Goal: Task Accomplishment & Management: Use online tool/utility

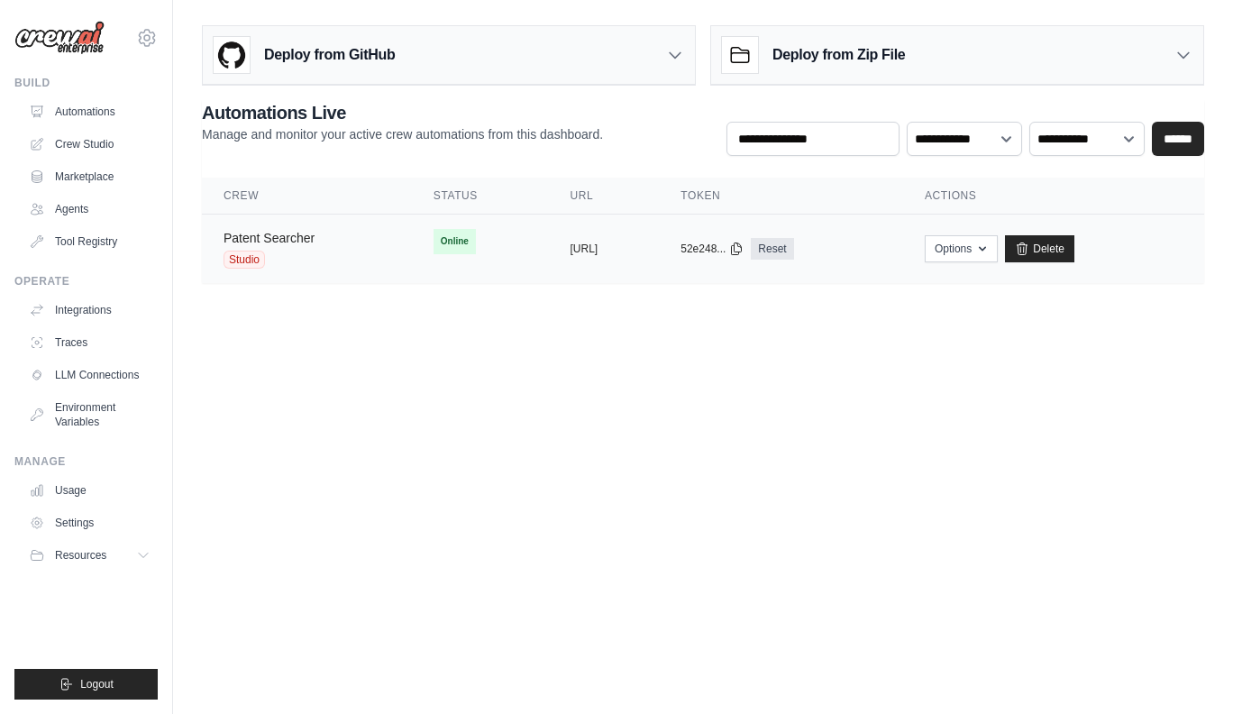
click at [295, 235] on link "Patent Searcher" at bounding box center [269, 238] width 91 height 14
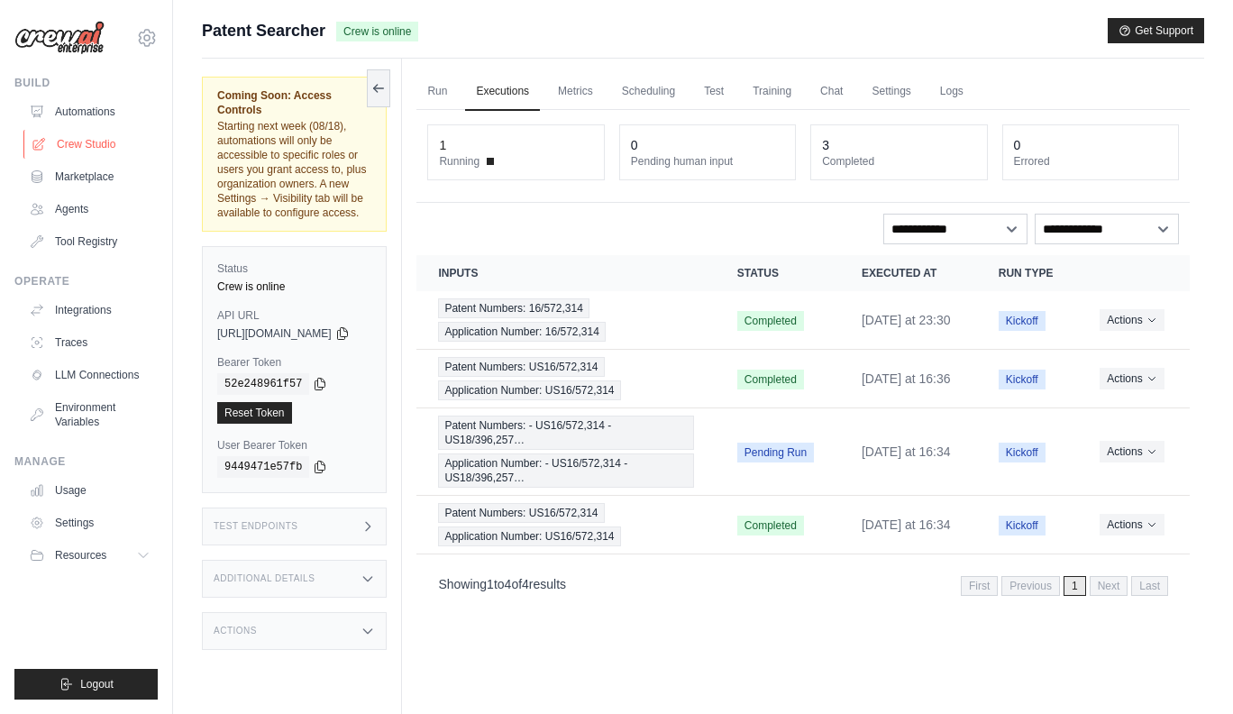
click at [107, 156] on link "Crew Studio" at bounding box center [91, 144] width 136 height 29
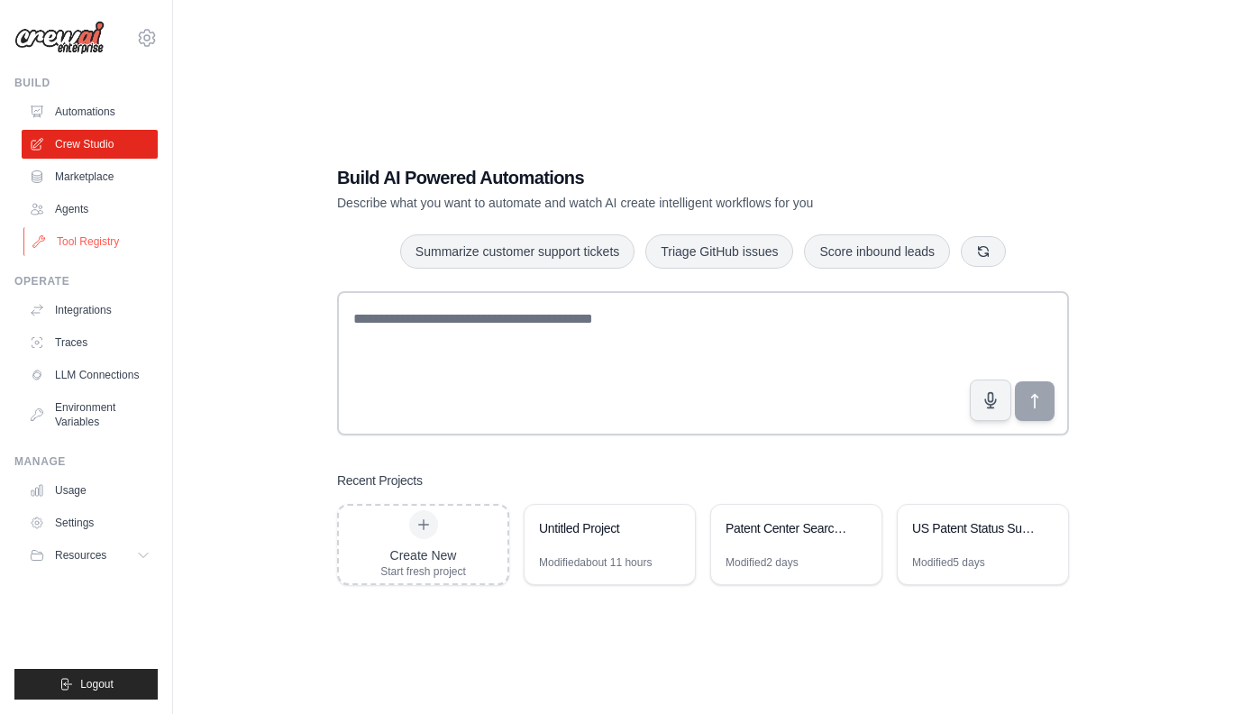
click at [111, 238] on link "Tool Registry" at bounding box center [91, 241] width 136 height 29
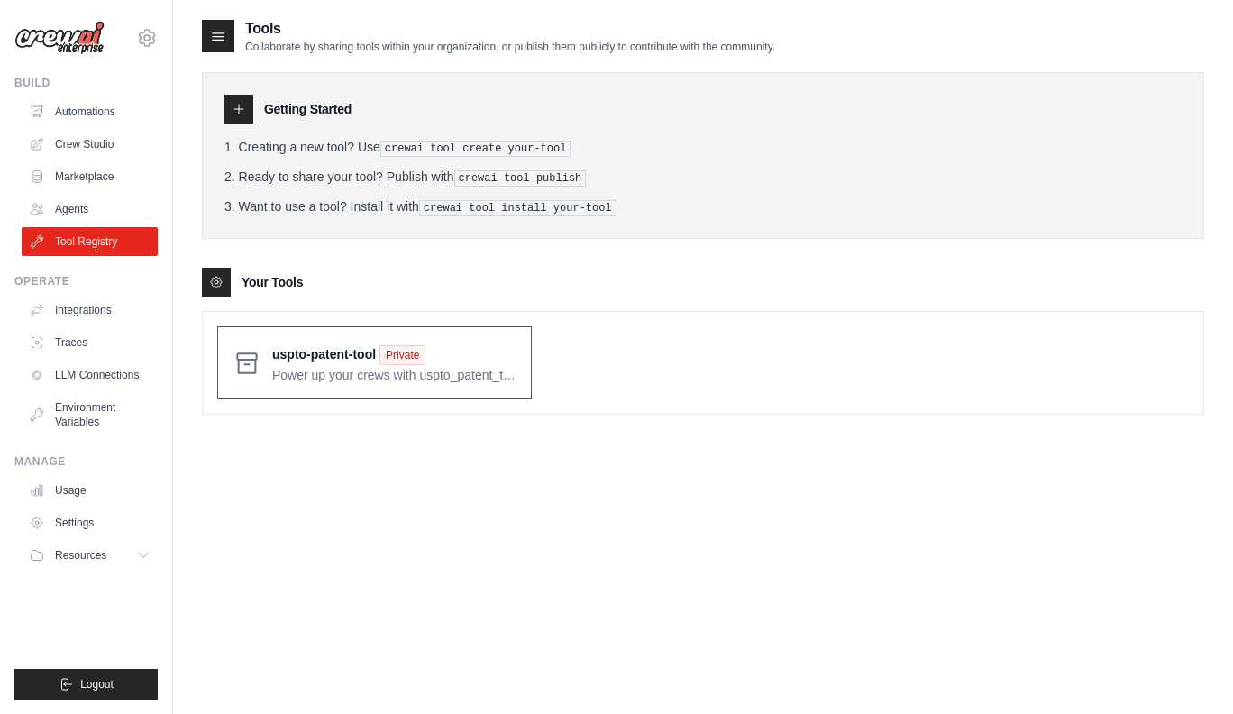
click at [298, 348] on span at bounding box center [394, 363] width 244 height 42
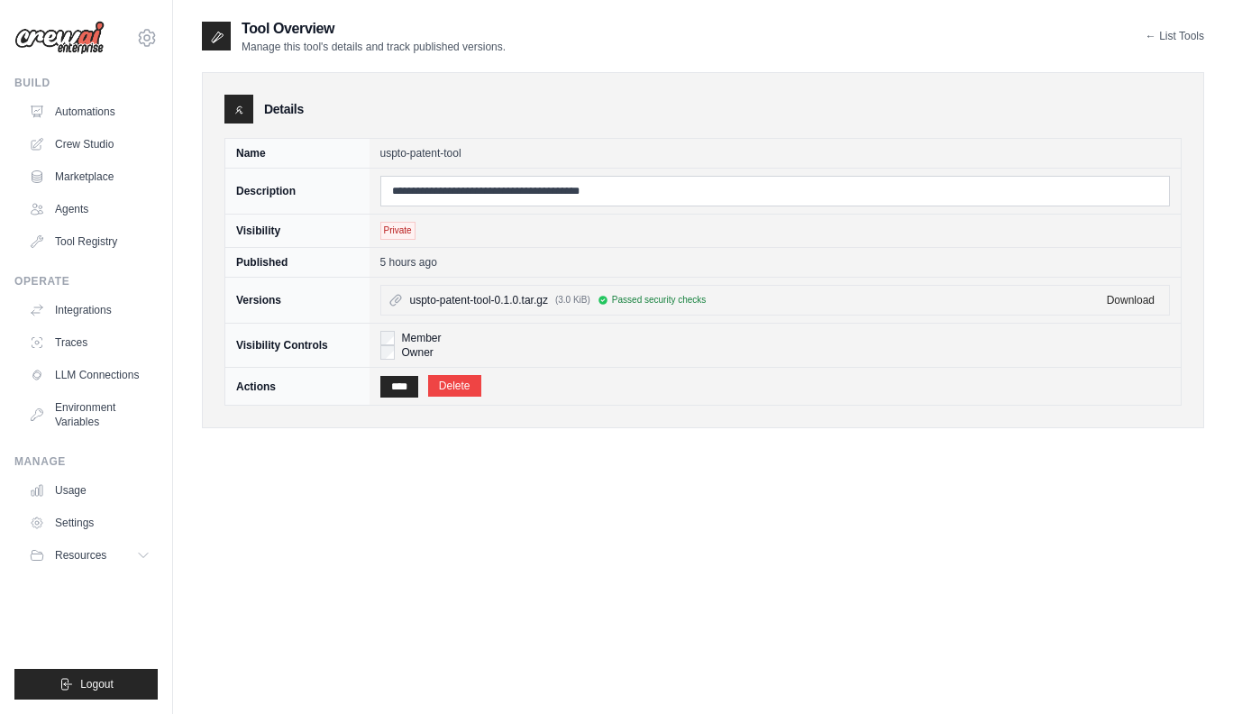
click at [418, 338] on label "Member" at bounding box center [422, 338] width 40 height 14
click at [416, 348] on label "Owner" at bounding box center [418, 352] width 32 height 14
click at [407, 376] on input "****" at bounding box center [399, 387] width 38 height 22
